Goal: Task Accomplishment & Management: Complete application form

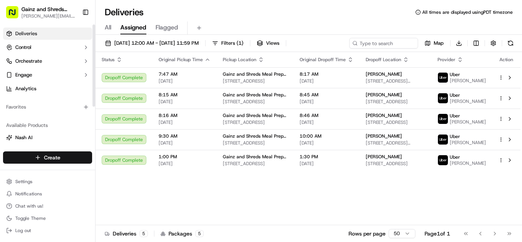
click at [66, 152] on html "Gainz and Shreds Meal Prep [PERSON_NAME][EMAIL_ADDRESS][DOMAIN_NAME] Toggle Sid…" at bounding box center [261, 121] width 522 height 242
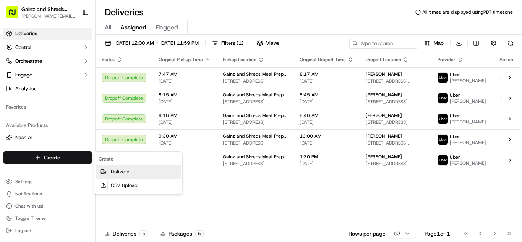
click at [104, 174] on icon at bounding box center [103, 172] width 6 height 6
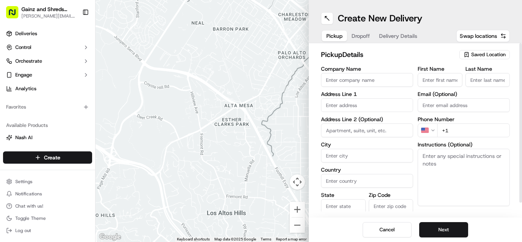
click at [482, 55] on span "Saved Location" at bounding box center [488, 54] width 34 height 7
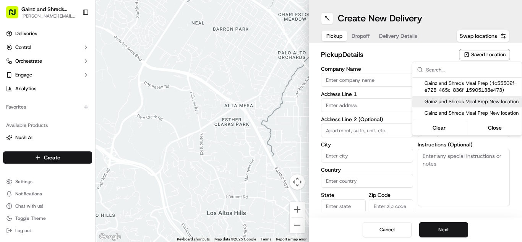
click at [468, 105] on span "Gainz and Shreds Meal Prep New location" at bounding box center [472, 101] width 94 height 7
type input "Gainz and Shreds Meal Prep New location"
type input "[STREET_ADDRESS]"
type input "[GEOGRAPHIC_DATA][PERSON_NAME]"
type input "US"
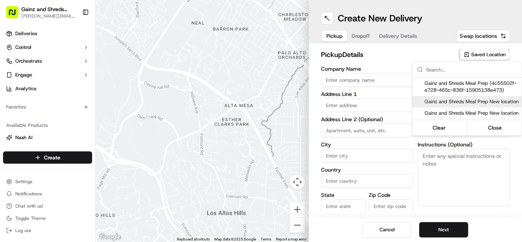
type input "CA"
type input "95125"
type input "[PERSON_NAME]"
type input "[PHONE_NUMBER]"
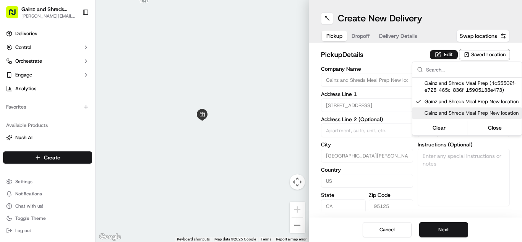
click at [441, 227] on html "Gainz and Shreds Meal Prep [PERSON_NAME][EMAIL_ADDRESS][DOMAIN_NAME] Toggle Sid…" at bounding box center [261, 121] width 522 height 242
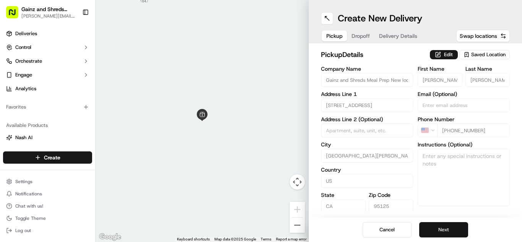
click at [441, 227] on button "Next" at bounding box center [443, 229] width 49 height 15
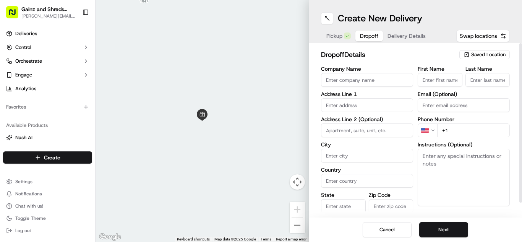
click at [423, 79] on input "First Name" at bounding box center [440, 80] width 45 height 14
type input "[PERSON_NAME]"
click at [477, 80] on input "Last Name" at bounding box center [488, 80] width 45 height 14
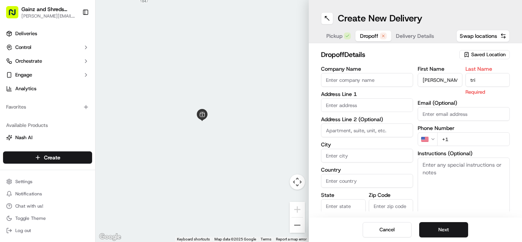
type input "Trilesnik"
click at [449, 111] on input "Email (Optional)" at bounding box center [464, 114] width 92 height 14
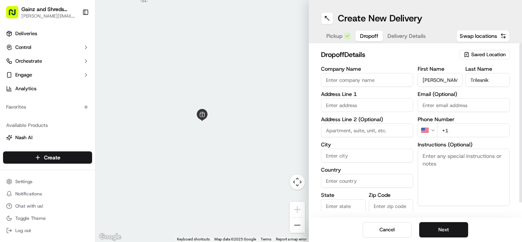
click at [329, 104] on input "text" at bounding box center [367, 105] width 92 height 14
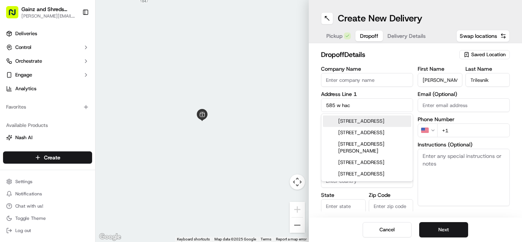
click at [354, 127] on div "[STREET_ADDRESS]" at bounding box center [367, 120] width 88 height 11
type input "[STREET_ADDRESS]"
type input "[PERSON_NAME]"
type input "[GEOGRAPHIC_DATA]"
type input "CA"
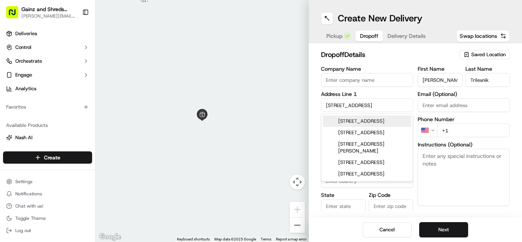
type input "95008"
type input "[STREET_ADDRESS]"
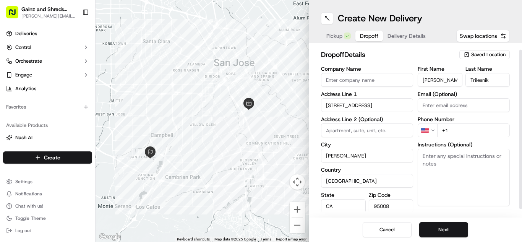
scroll to position [15, 0]
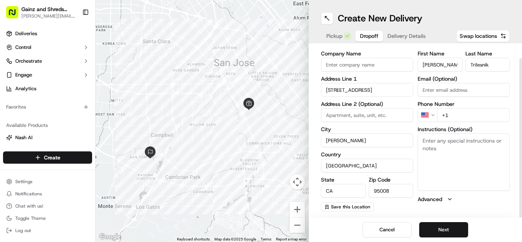
click at [425, 149] on textarea "Instructions (Optional)" at bounding box center [464, 161] width 92 height 57
click at [348, 115] on input at bounding box center [367, 115] width 92 height 14
type input "a"
click at [436, 226] on button "Next" at bounding box center [443, 229] width 49 height 15
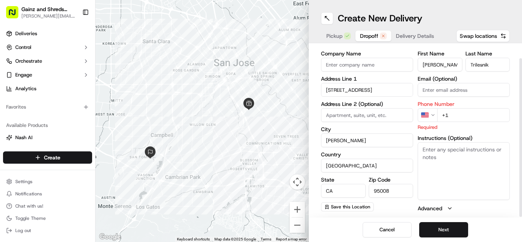
click at [452, 114] on input "+1" at bounding box center [473, 115] width 73 height 14
type input "[PHONE_NUMBER]"
click at [438, 227] on button "Next" at bounding box center [443, 229] width 49 height 15
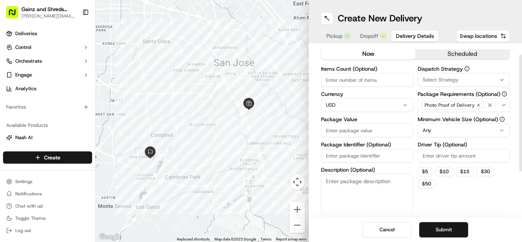
click at [342, 128] on input "Package Value" at bounding box center [367, 130] width 92 height 14
type input "8"
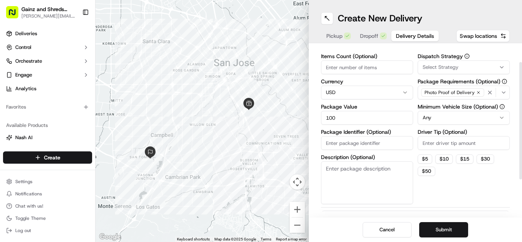
scroll to position [29, 0]
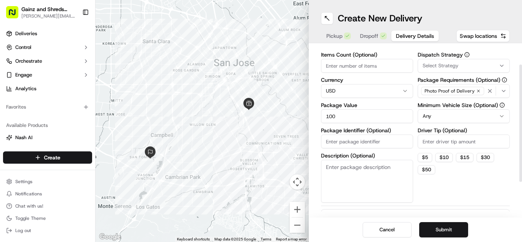
type input "100"
click at [332, 168] on textarea "Description (Optional)" at bounding box center [367, 181] width 92 height 43
type textarea "ave 312"
click at [427, 224] on button "Submit" at bounding box center [443, 229] width 49 height 15
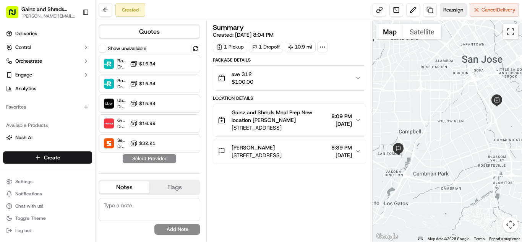
click at [453, 8] on span "Reassign" at bounding box center [453, 9] width 20 height 7
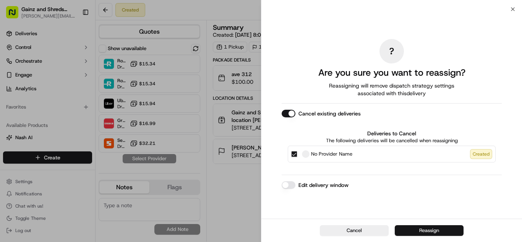
click at [429, 228] on button "Reassign" at bounding box center [429, 230] width 69 height 11
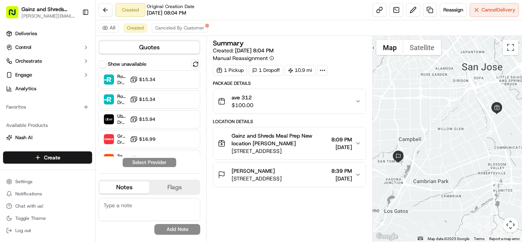
click at [291, 107] on div "ave 312 $100.00" at bounding box center [286, 101] width 137 height 15
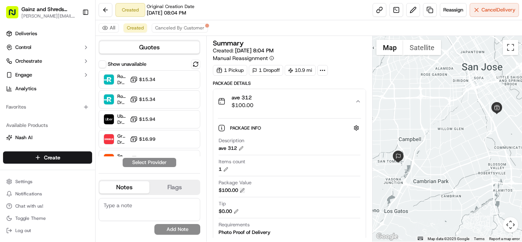
click at [242, 188] on button at bounding box center [242, 190] width 5 height 5
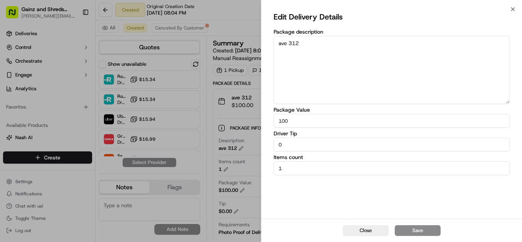
click at [299, 120] on input "100" at bounding box center [392, 121] width 236 height 14
type input "1"
type input "80"
click at [408, 227] on button "Save" at bounding box center [418, 230] width 46 height 11
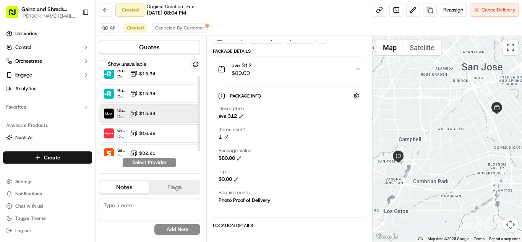
scroll to position [9, 0]
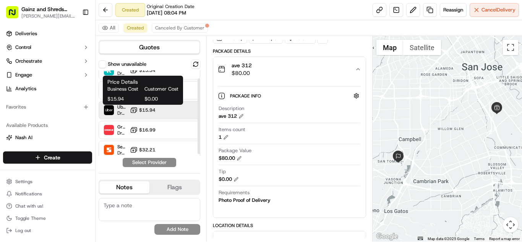
click at [149, 112] on span "$15.94" at bounding box center [147, 110] width 16 height 6
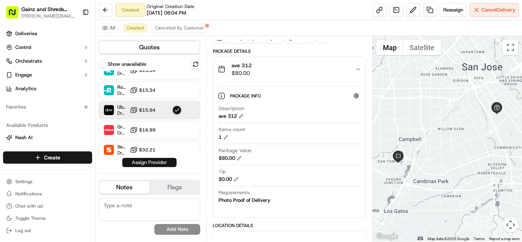
click at [151, 162] on button "Assign Provider" at bounding box center [149, 162] width 54 height 9
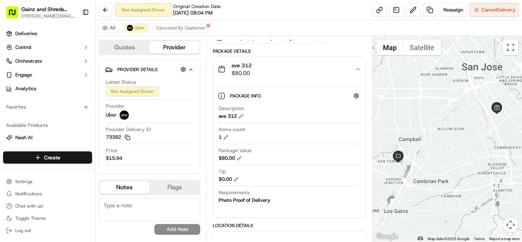
click at [358, 70] on icon "button" at bounding box center [358, 69] width 6 height 6
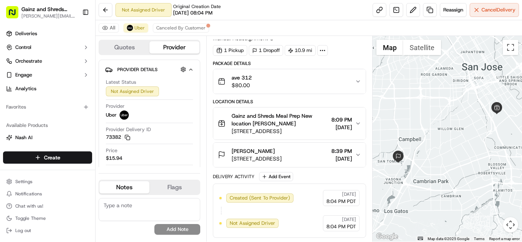
click at [354, 120] on div "Gainz and Shreds Meal Prep New location [PERSON_NAME] [STREET_ADDRESS] 8:09 PM …" at bounding box center [286, 123] width 137 height 23
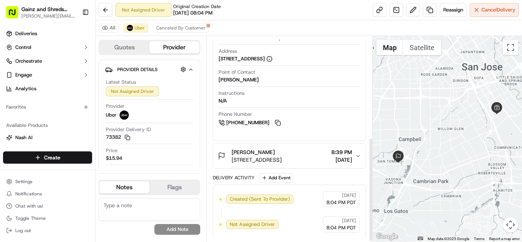
scroll to position [200, 0]
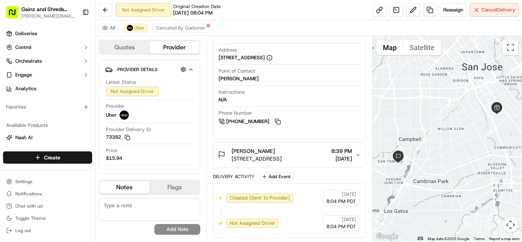
click at [347, 153] on span "8:39 PM" at bounding box center [341, 151] width 21 height 8
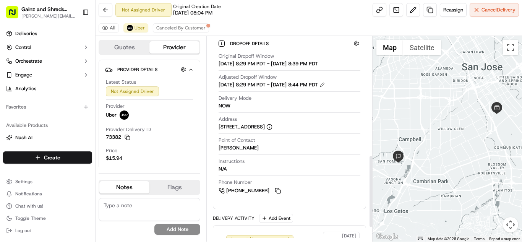
scroll to position [337, 0]
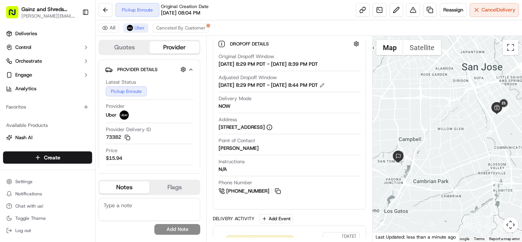
click at [347, 153] on div "Point of Contact [PERSON_NAME]" at bounding box center [290, 146] width 142 height 18
